Goal: Check status: Check status

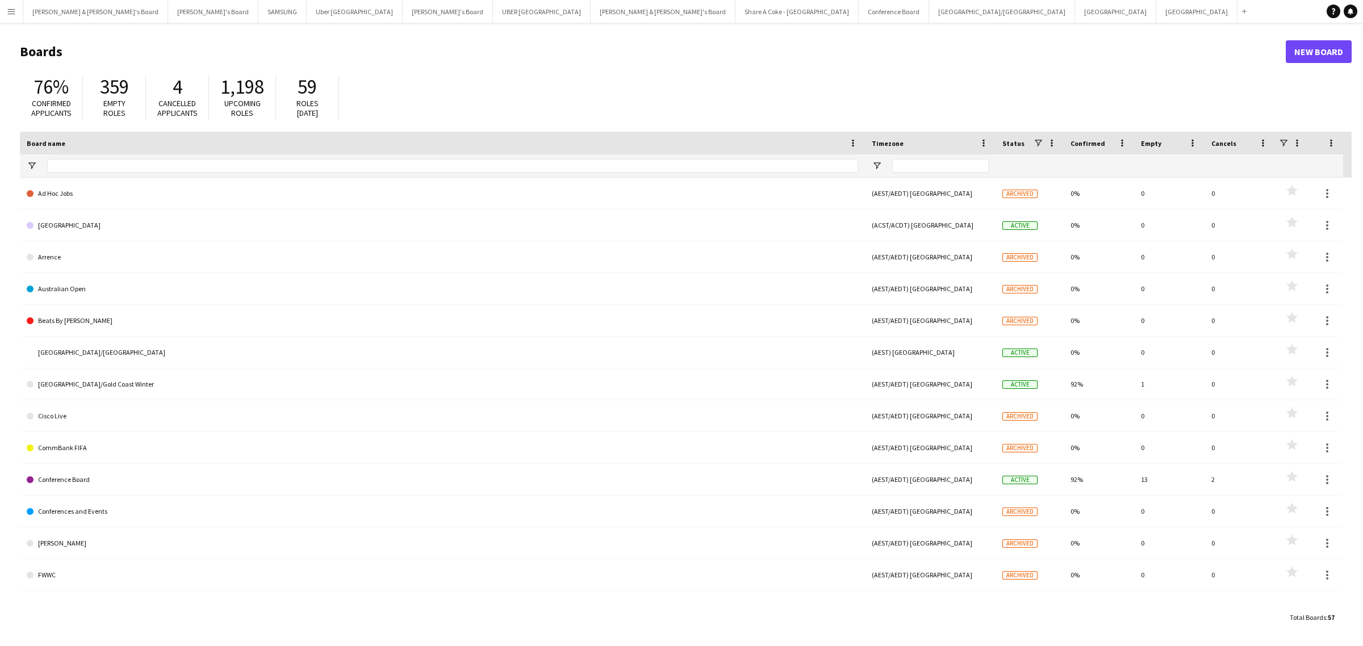
click at [14, 12] on app-icon "Menu" at bounding box center [11, 11] width 9 height 9
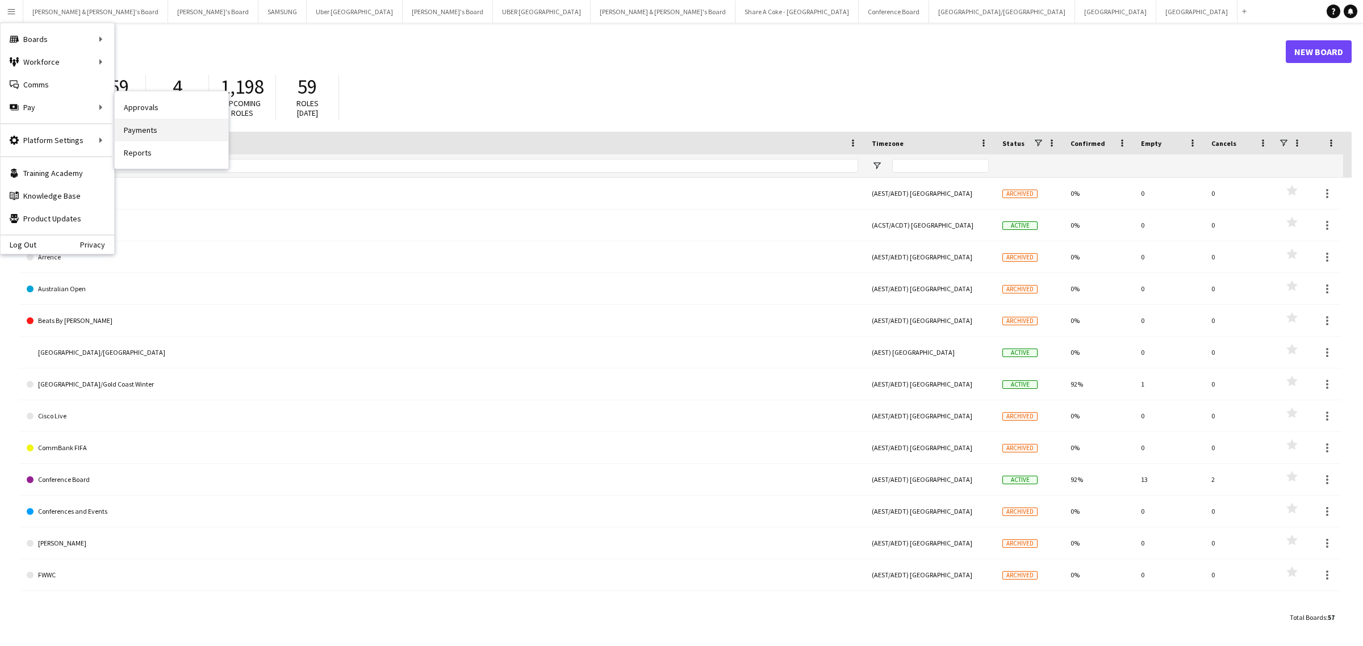
click at [162, 127] on link "Payments" at bounding box center [172, 130] width 114 height 23
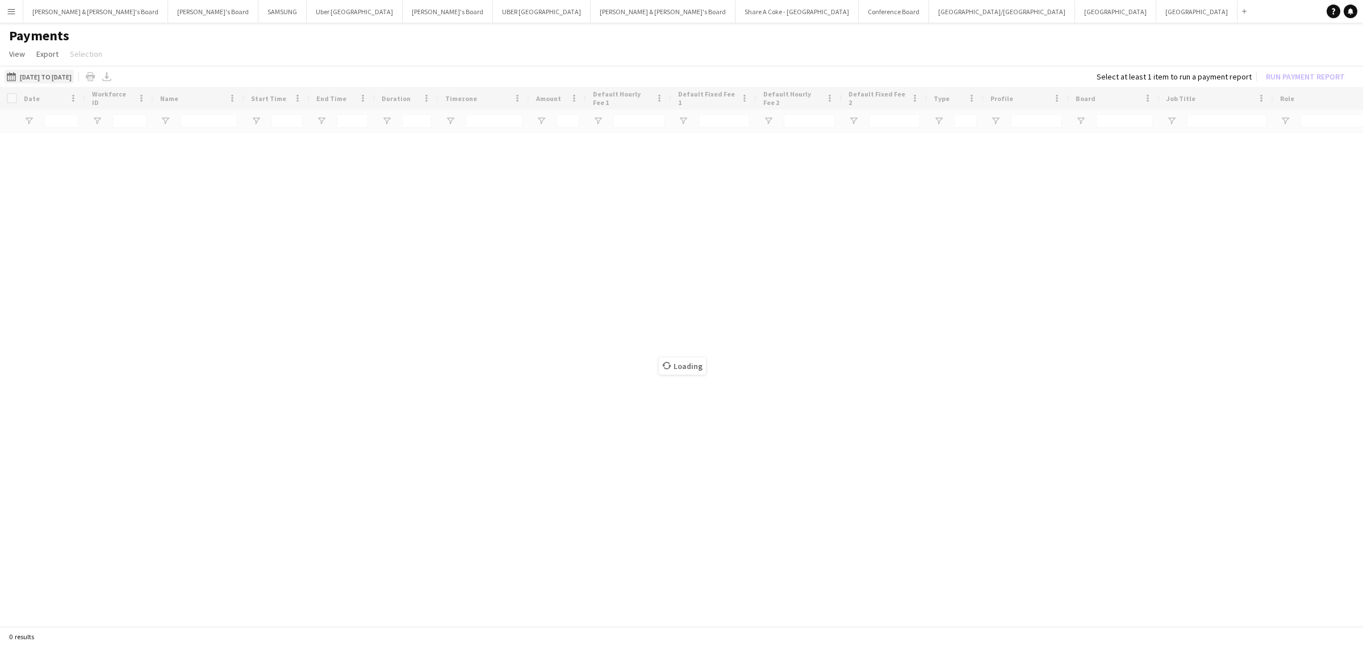
click at [45, 75] on button "[DATE] to [DATE] [DATE] to [DATE]" at bounding box center [39, 77] width 69 height 14
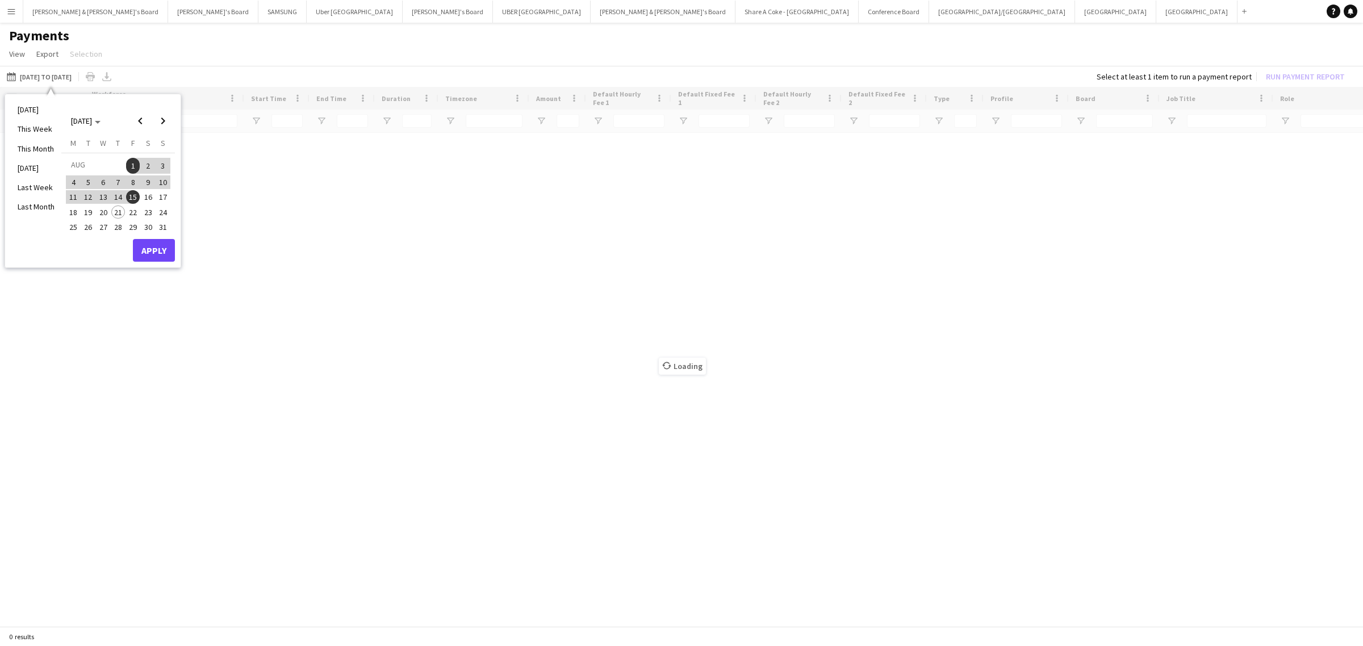
click at [170, 47] on app-page-menu "View Customise view Customise filters Reset Filters Reset View Reset All Export…" at bounding box center [681, 55] width 1363 height 22
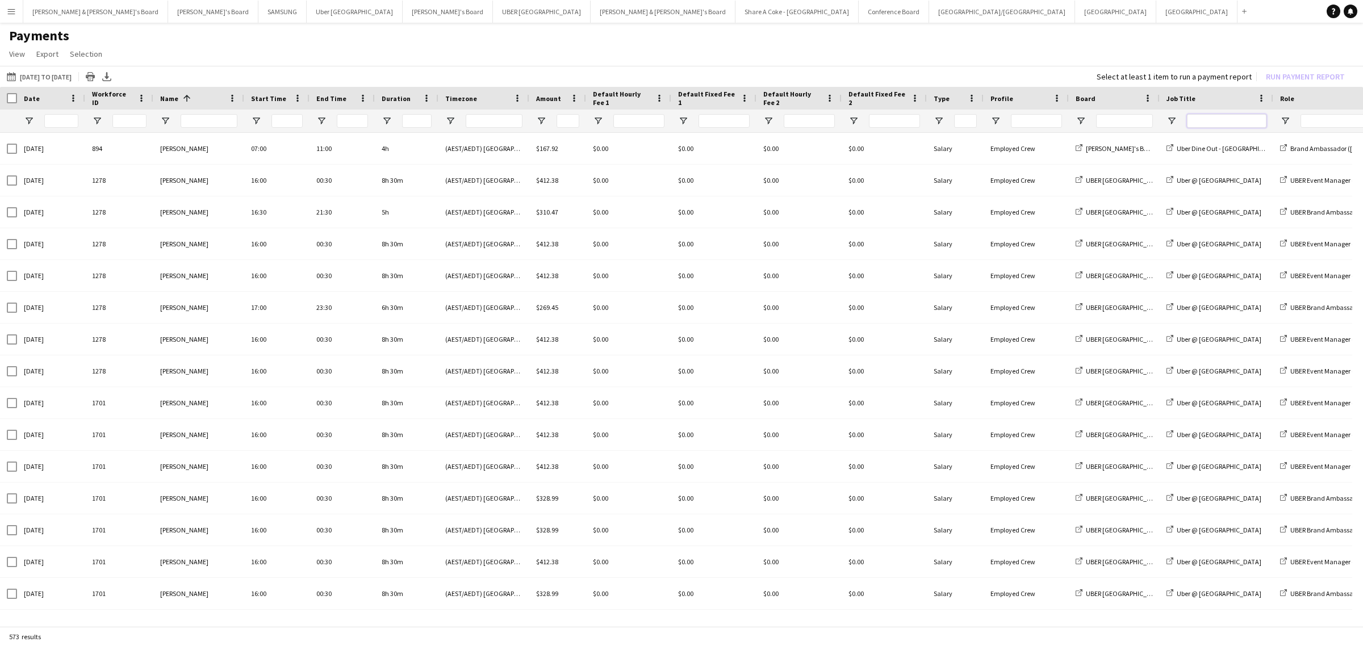
click at [1230, 116] on input "Job Title Filter Input" at bounding box center [1227, 121] width 80 height 14
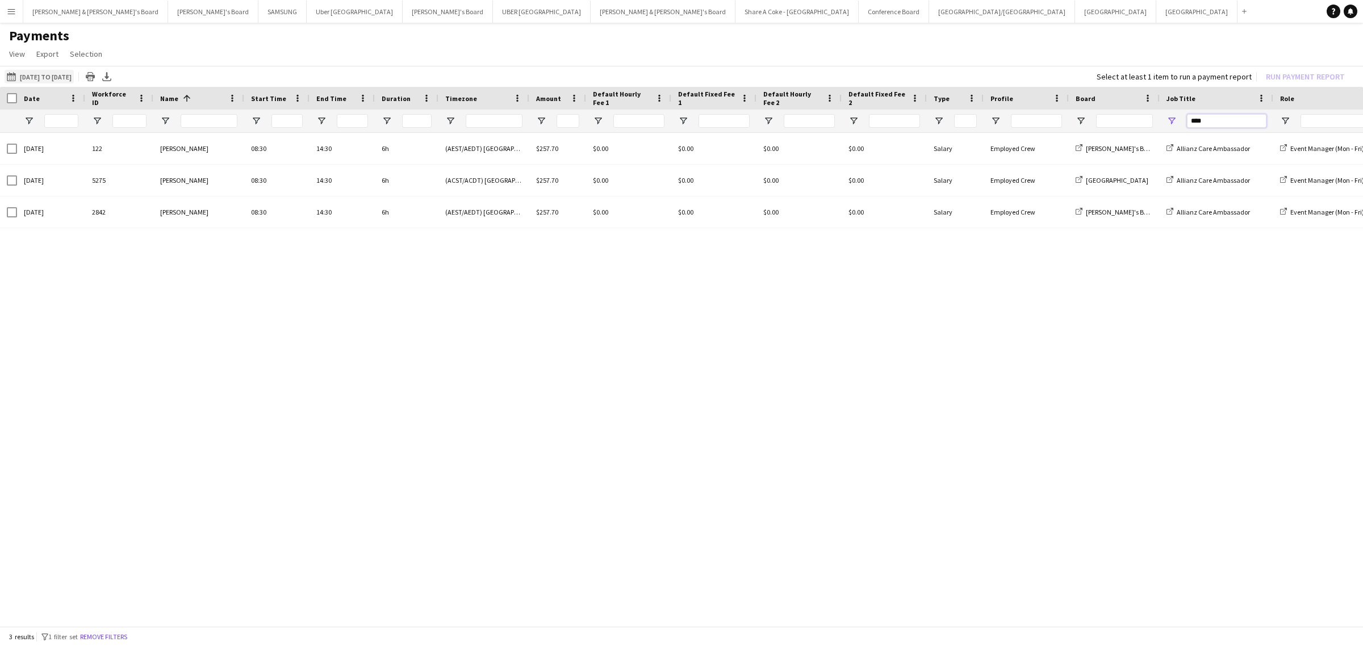
type input "****"
click at [73, 77] on button "[DATE] to [DATE] [DATE] to [DATE]" at bounding box center [39, 77] width 69 height 14
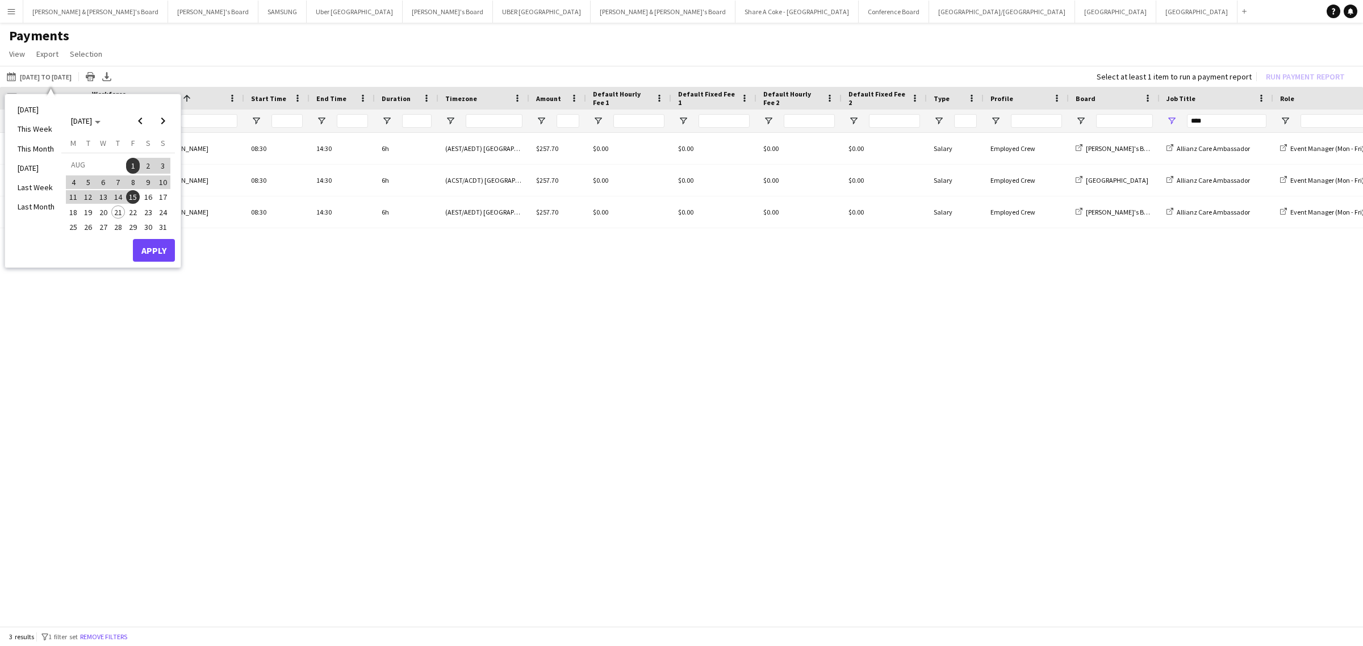
click at [132, 162] on span "1" at bounding box center [133, 166] width 14 height 16
click at [120, 207] on span "21" at bounding box center [118, 213] width 14 height 14
click at [158, 245] on button "Apply" at bounding box center [154, 250] width 42 height 23
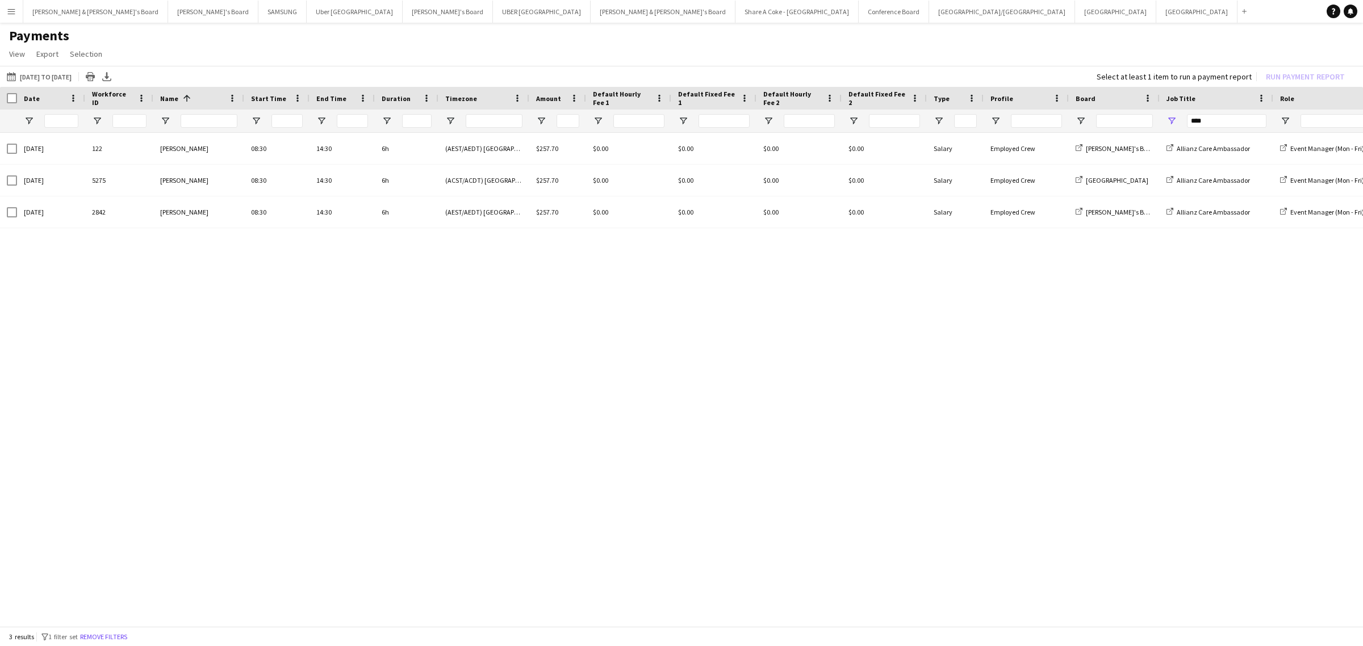
click at [504, 412] on div "[DATE] 122 [PERSON_NAME] 08:30 14:30 6h (AEST/AEDT) [GEOGRAPHIC_DATA] $257.70 $…" at bounding box center [681, 375] width 1363 height 485
